Goal: Task Accomplishment & Management: Use online tool/utility

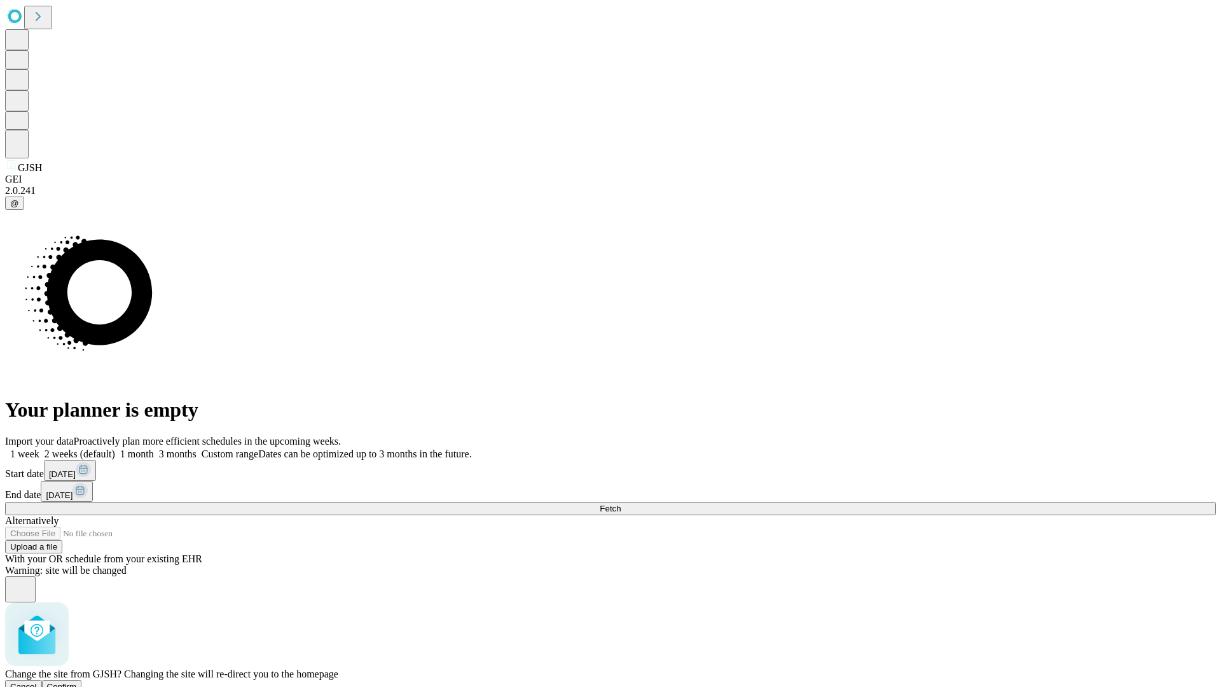
click at [77, 682] on span "Confirm" at bounding box center [62, 687] width 30 height 10
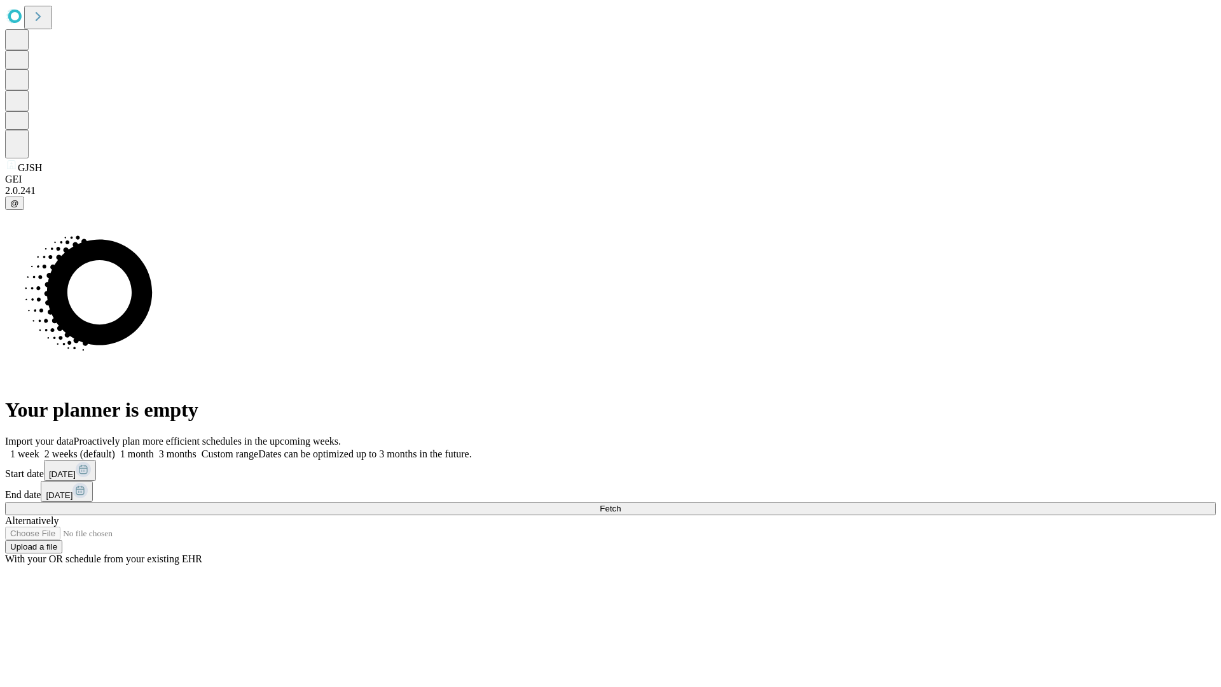
click at [39, 448] on label "1 week" at bounding box center [22, 453] width 34 height 11
click at [621, 504] on span "Fetch" at bounding box center [610, 509] width 21 height 10
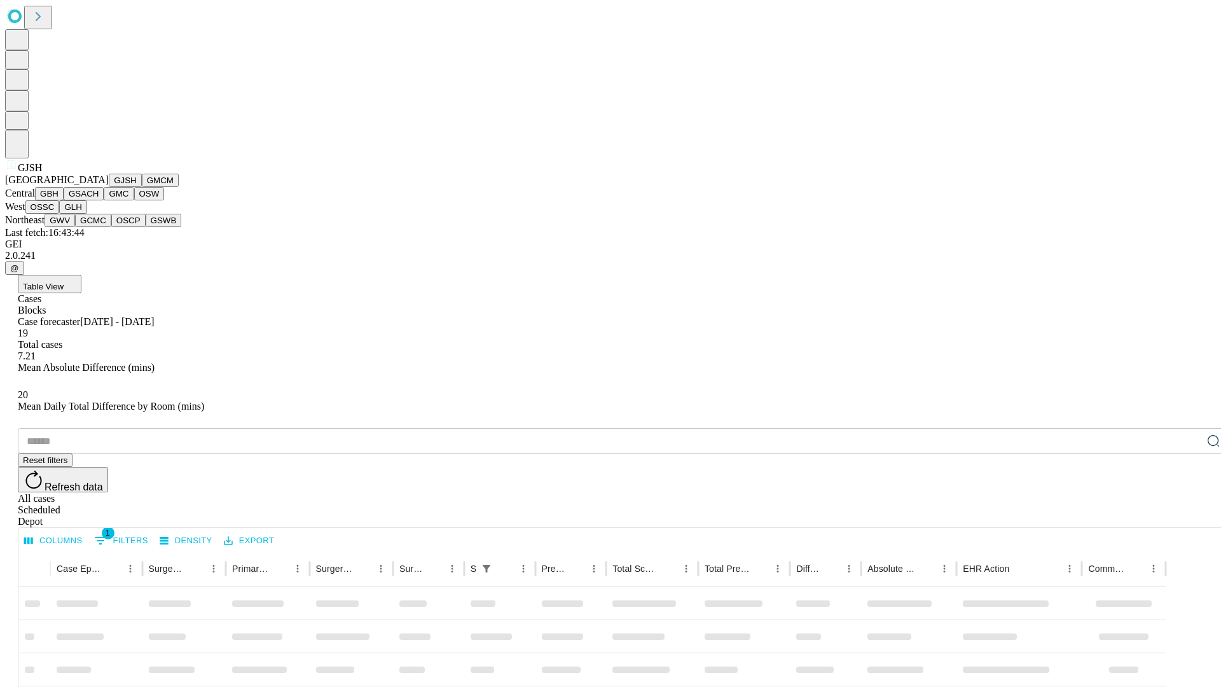
click at [142, 187] on button "GMCM" at bounding box center [160, 180] width 37 height 13
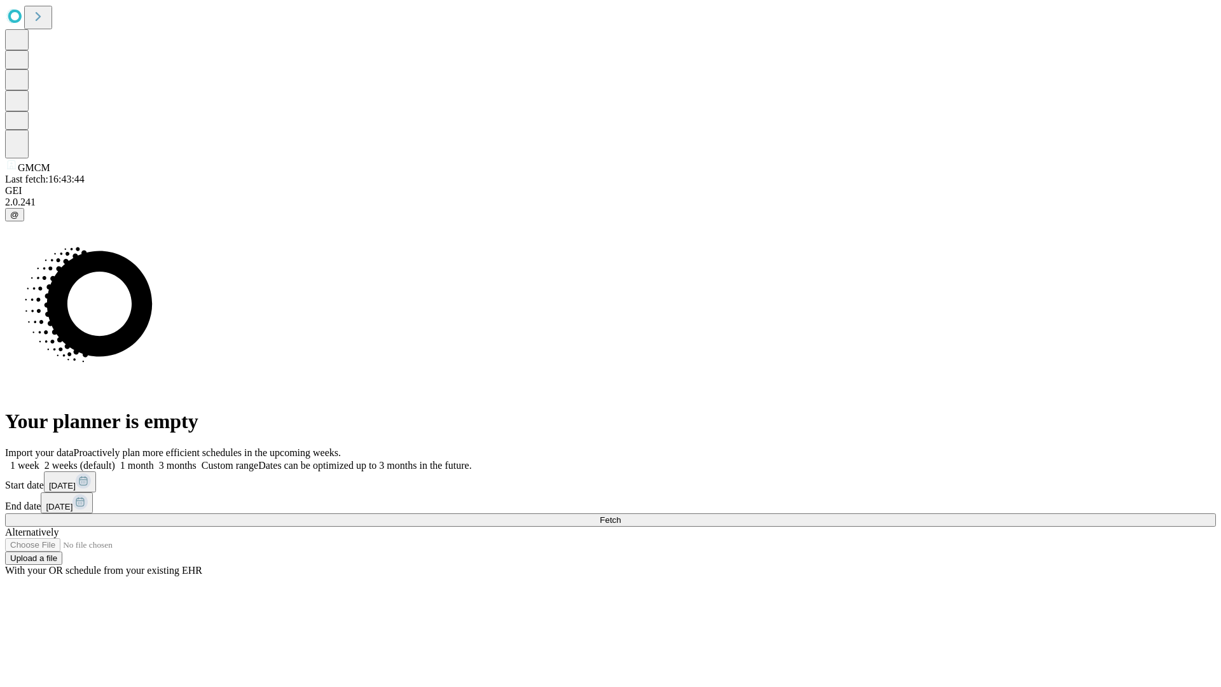
click at [39, 460] on label "1 week" at bounding box center [22, 465] width 34 height 11
click at [621, 515] on span "Fetch" at bounding box center [610, 520] width 21 height 10
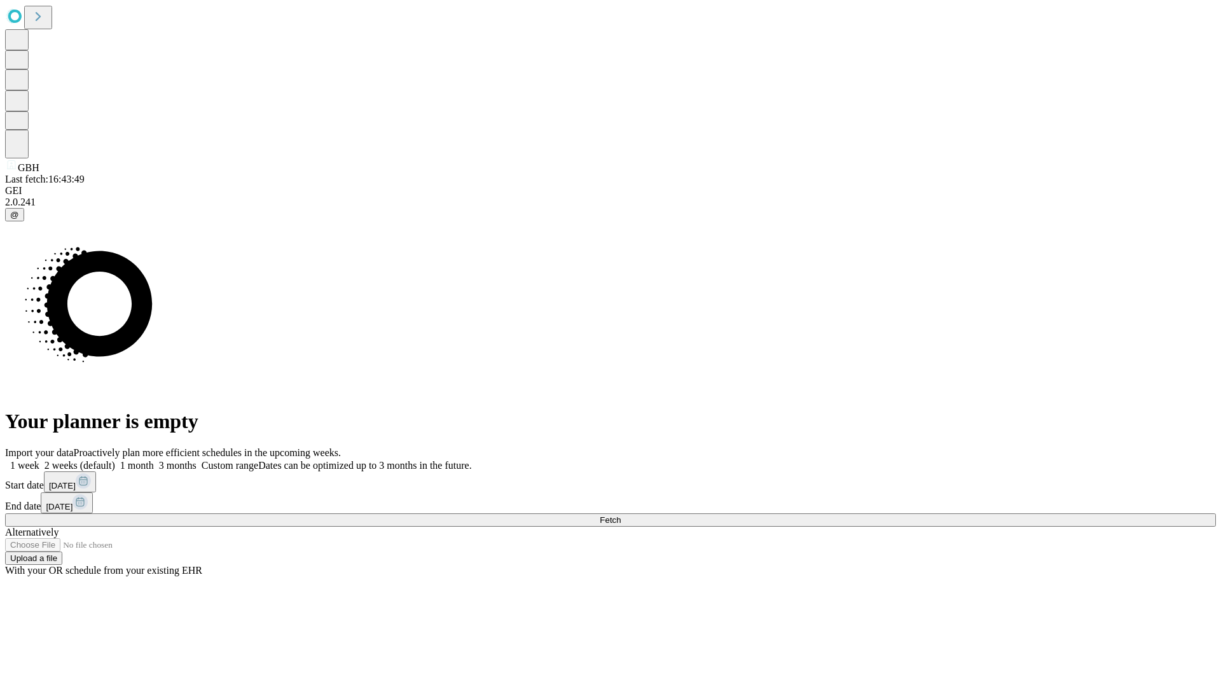
click at [39, 460] on label "1 week" at bounding box center [22, 465] width 34 height 11
click at [621, 515] on span "Fetch" at bounding box center [610, 520] width 21 height 10
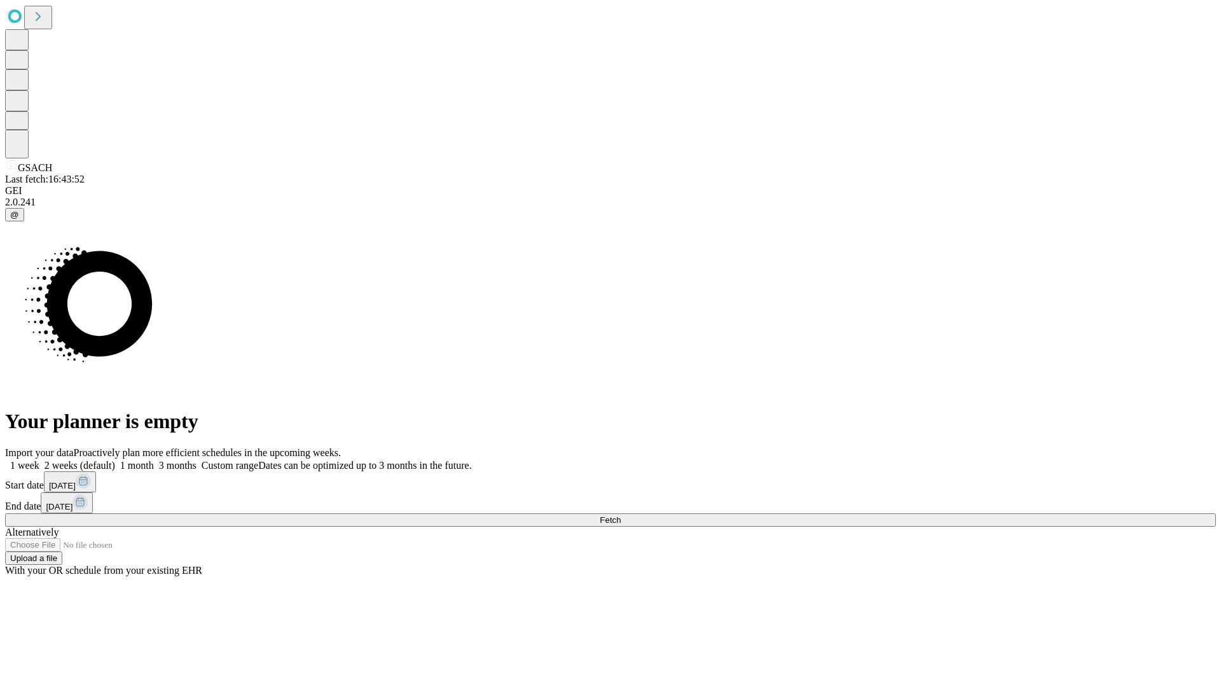
click at [39, 460] on label "1 week" at bounding box center [22, 465] width 34 height 11
click at [621, 515] on span "Fetch" at bounding box center [610, 520] width 21 height 10
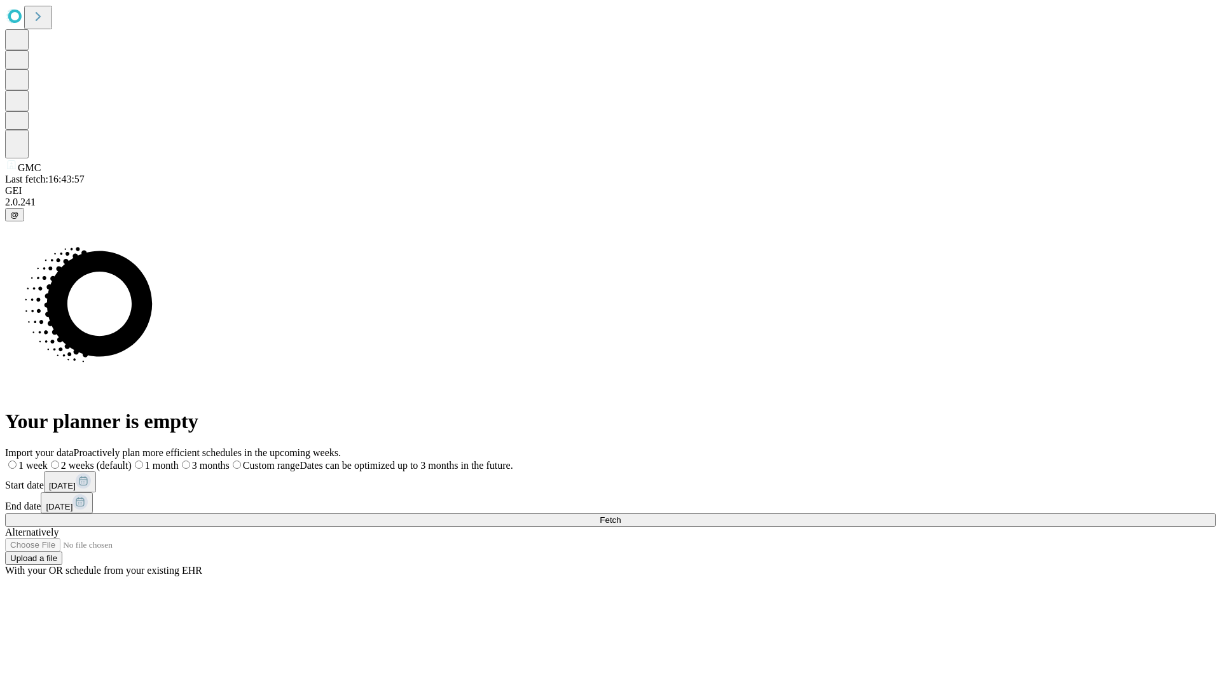
click at [48, 460] on label "1 week" at bounding box center [26, 465] width 43 height 11
click at [621, 515] on span "Fetch" at bounding box center [610, 520] width 21 height 10
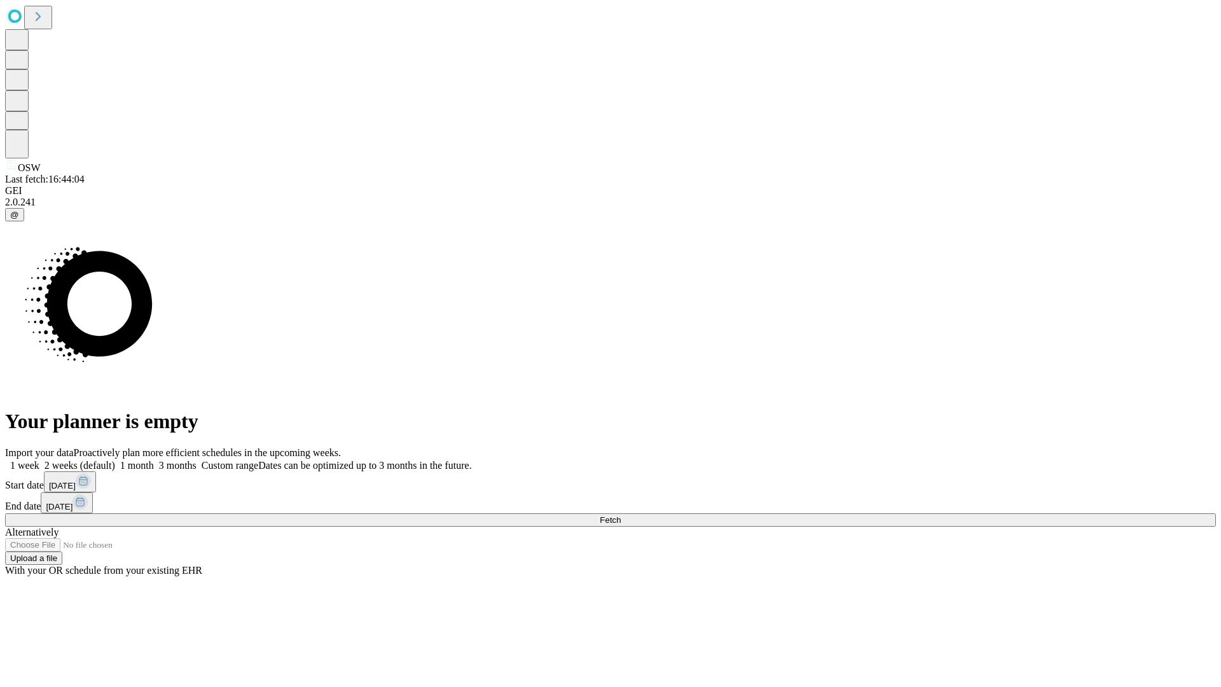
click at [39, 460] on label "1 week" at bounding box center [22, 465] width 34 height 11
click at [621, 515] on span "Fetch" at bounding box center [610, 520] width 21 height 10
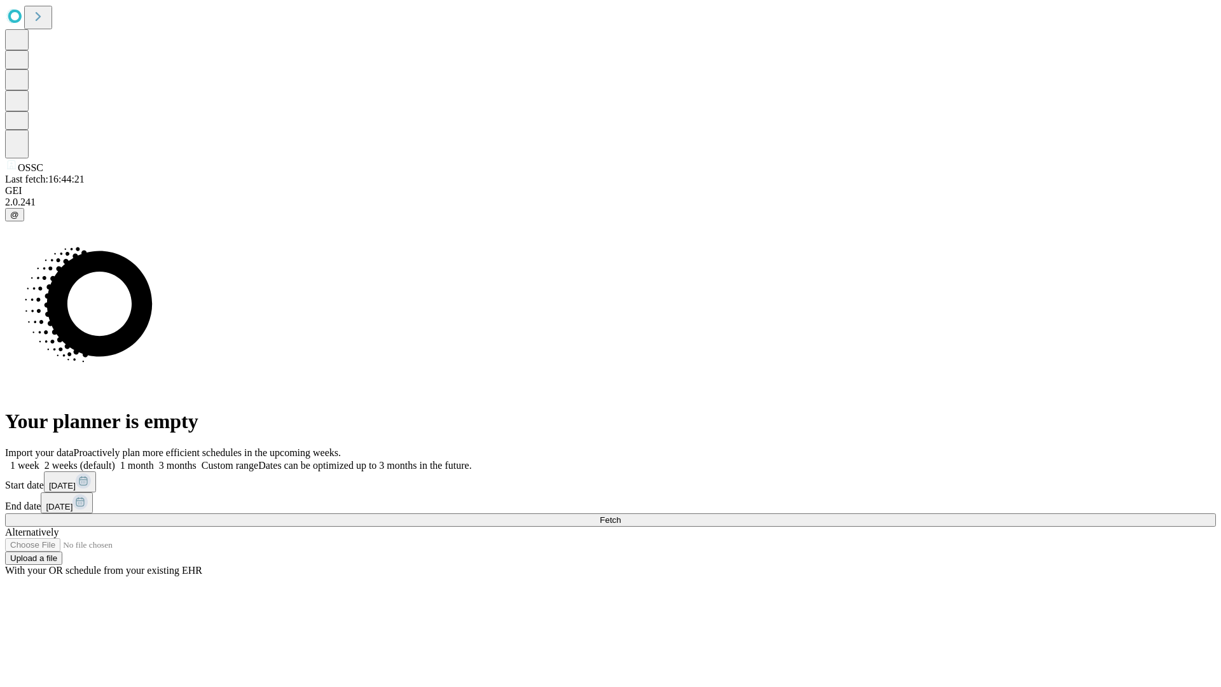
click at [39, 460] on label "1 week" at bounding box center [22, 465] width 34 height 11
click at [621, 515] on span "Fetch" at bounding box center [610, 520] width 21 height 10
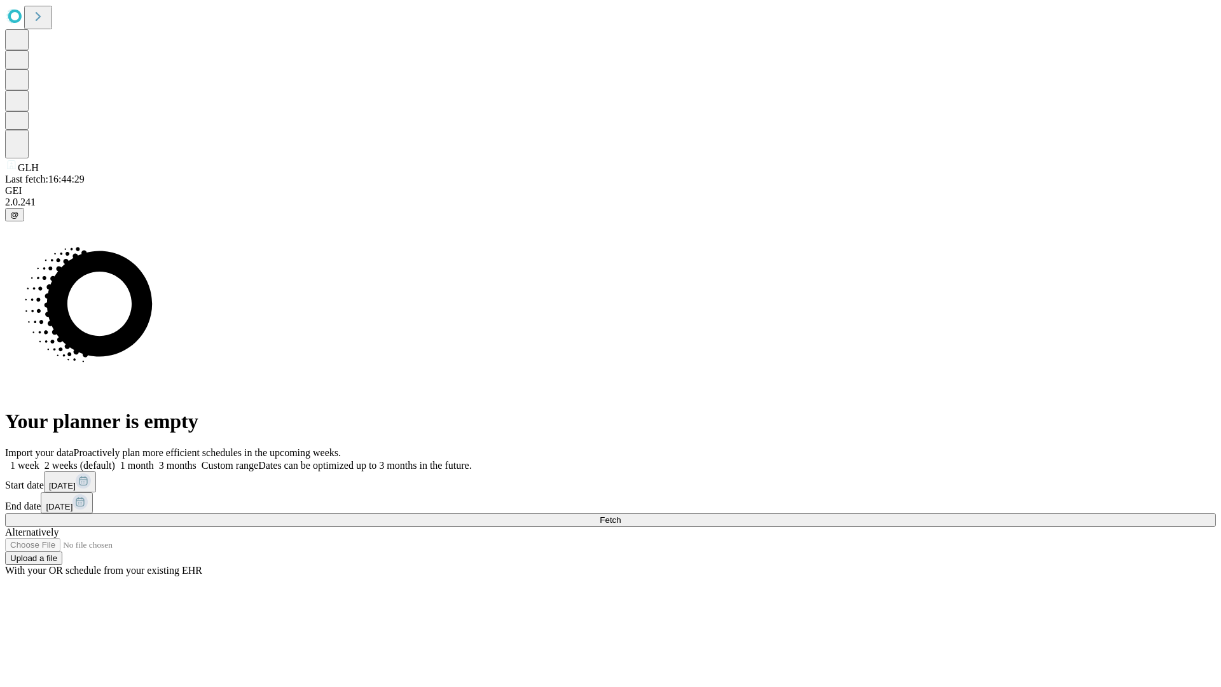
click at [39, 460] on label "1 week" at bounding box center [22, 465] width 34 height 11
click at [621, 515] on span "Fetch" at bounding box center [610, 520] width 21 height 10
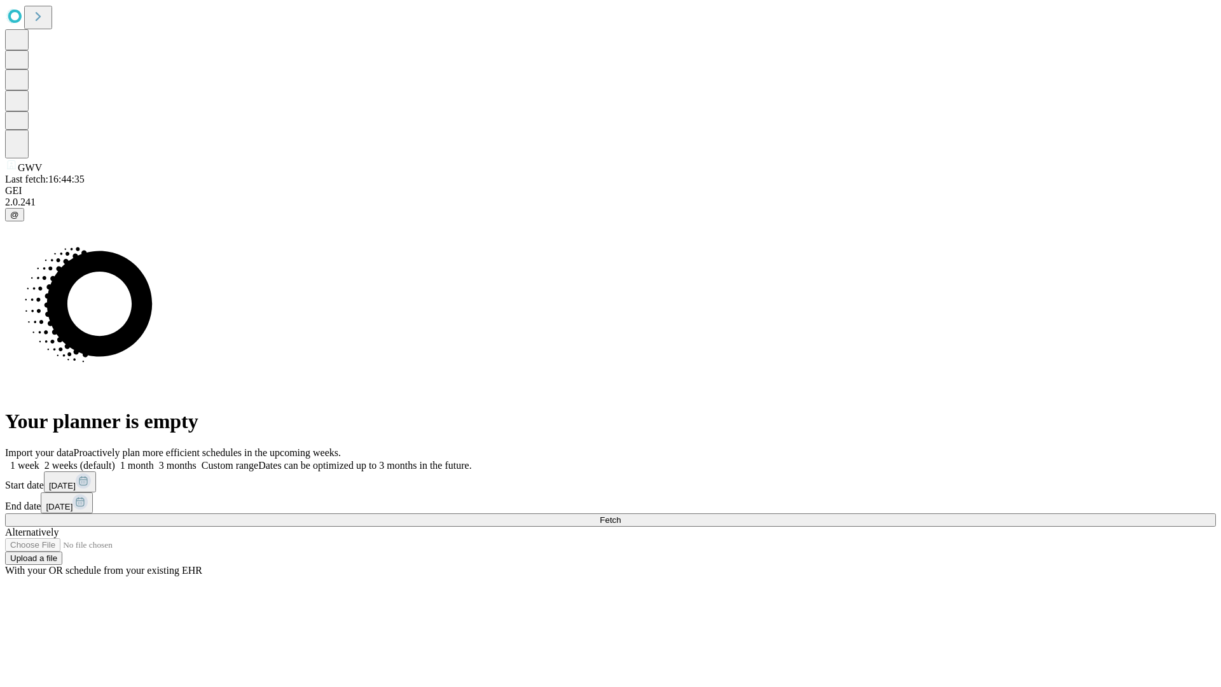
click at [621, 515] on span "Fetch" at bounding box center [610, 520] width 21 height 10
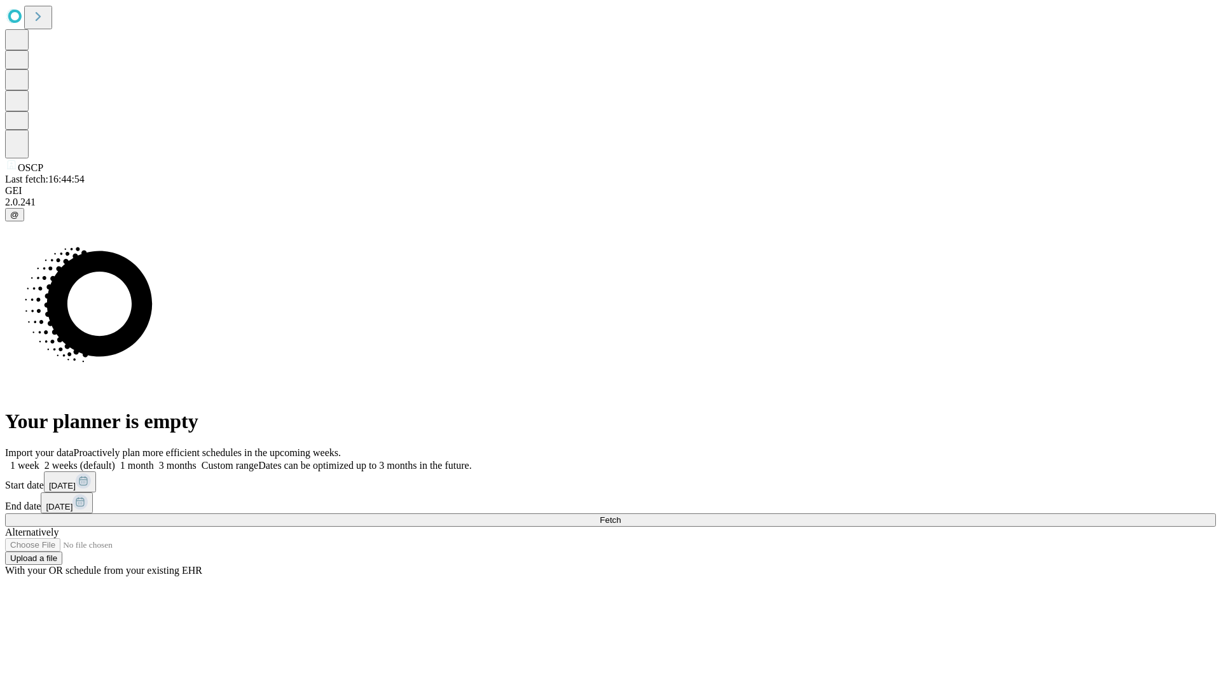
click at [39, 460] on label "1 week" at bounding box center [22, 465] width 34 height 11
click at [621, 515] on span "Fetch" at bounding box center [610, 520] width 21 height 10
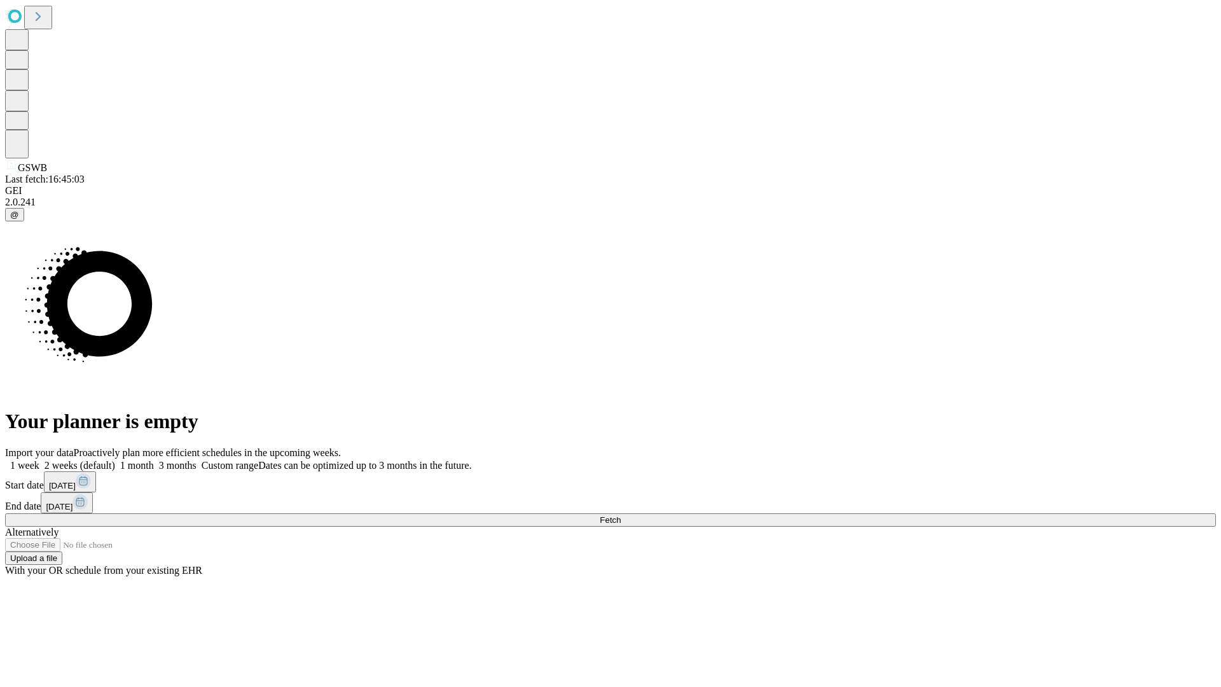
click at [39, 460] on label "1 week" at bounding box center [22, 465] width 34 height 11
click at [621, 515] on span "Fetch" at bounding box center [610, 520] width 21 height 10
